Goal: Book appointment/travel/reservation

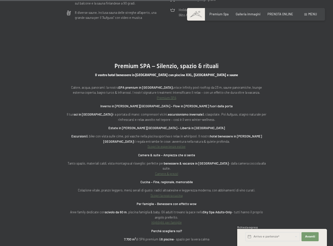
scroll to position [1352, 0]
click at [306, 14] on span at bounding box center [305, 14] width 3 height 2
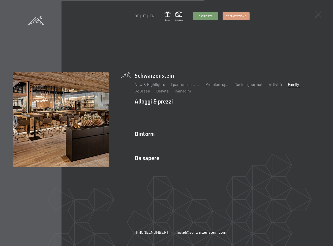
click at [289, 84] on link "Family" at bounding box center [292, 84] width 11 height 5
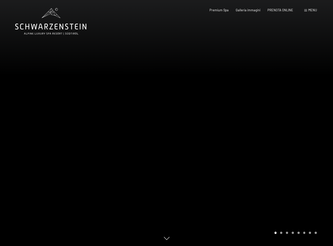
click at [312, 11] on span "Menu" at bounding box center [312, 10] width 9 height 4
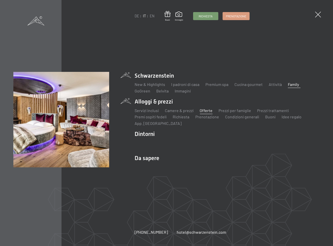
click at [201, 111] on link "Offerte" at bounding box center [205, 110] width 13 height 5
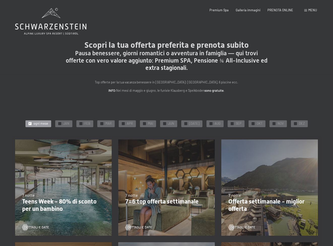
click at [51, 196] on div "7 notte" at bounding box center [63, 196] width 82 height 6
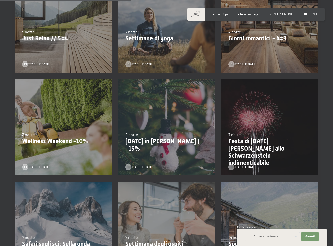
scroll to position [239, 0]
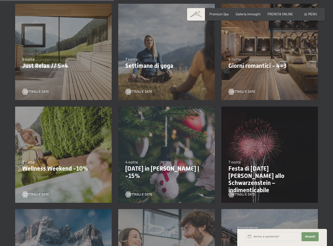
click at [258, 75] on div "9/11/2025-5/12/2025 8/12/2025-19/12/2025 11/1/2026-23/1/2026 8/3/2026-27/3/2026…" at bounding box center [269, 52] width 103 height 103
click at [245, 92] on span "Dettagli e Date" at bounding box center [247, 92] width 25 height 5
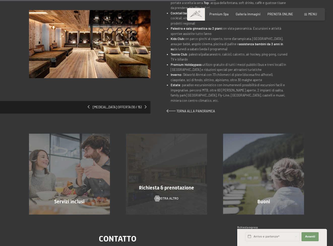
scroll to position [271, 0]
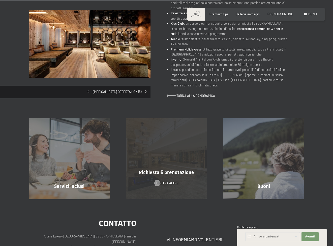
click at [152, 170] on span "Richiesta & prenotazione" at bounding box center [166, 173] width 55 height 6
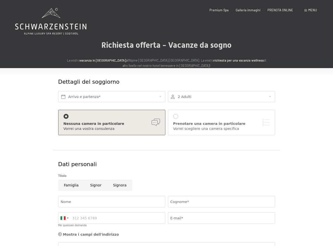
click at [186, 97] on div at bounding box center [221, 96] width 107 height 11
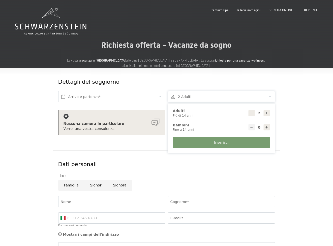
click at [267, 127] on icon at bounding box center [267, 128] width 4 height 4
type input "2"
select select
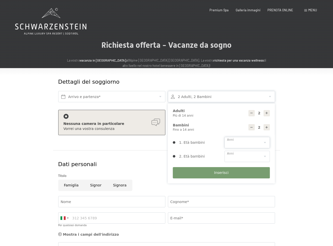
click at [256, 147] on select "0 1 2 3 4 5 6 7 8 9 10 11 12 13 14" at bounding box center [246, 142] width 45 height 11
select select "3"
click at [224, 137] on select "0 1 2 3 4 5 6 7 8 9 10 11 12 13 14" at bounding box center [246, 142] width 45 height 11
click at [242, 155] on select "0 1 2 3 4 5 6 7 8 9 10 11 12 13 14" at bounding box center [246, 156] width 45 height 11
select select "8"
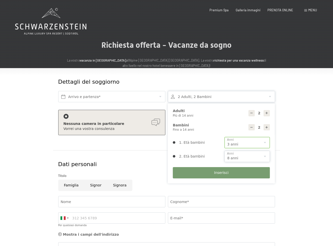
click at [224, 151] on select "0 1 2 3 4 5 6 7 8 9 10 11 12 13 14" at bounding box center [246, 156] width 45 height 11
click at [123, 97] on input "text" at bounding box center [111, 96] width 107 height 11
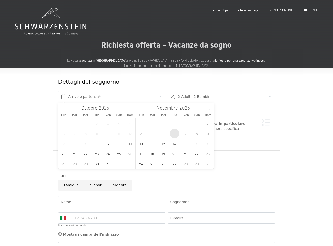
click at [174, 134] on span "6" at bounding box center [174, 134] width 10 height 10
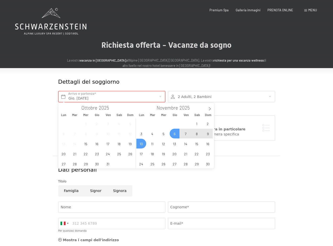
click at [142, 142] on span "10" at bounding box center [141, 144] width 10 height 10
type input "Gio. 06/11/2025 - Lun. 10/11/2025"
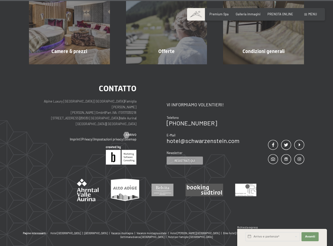
scroll to position [370, 0]
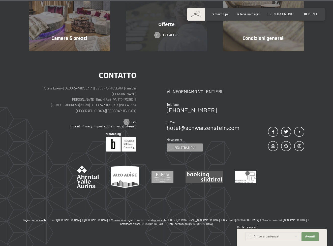
click at [182, 41] on div "Offerte mostra altro" at bounding box center [166, 11] width 97 height 81
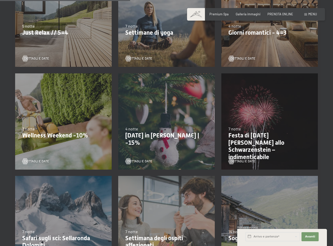
scroll to position [273, 0]
